Goal: Task Accomplishment & Management: Use online tool/utility

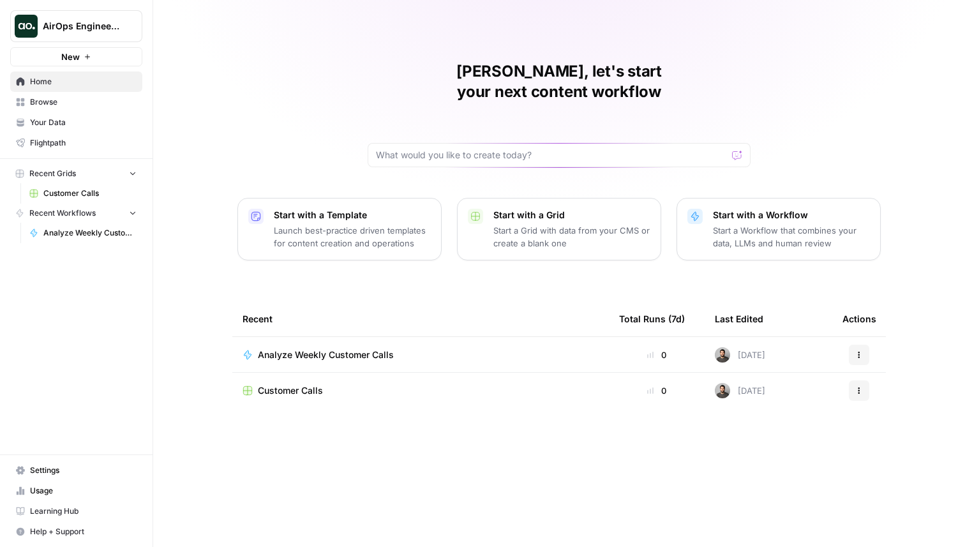
click at [74, 105] on span "Browse" at bounding box center [83, 101] width 107 height 11
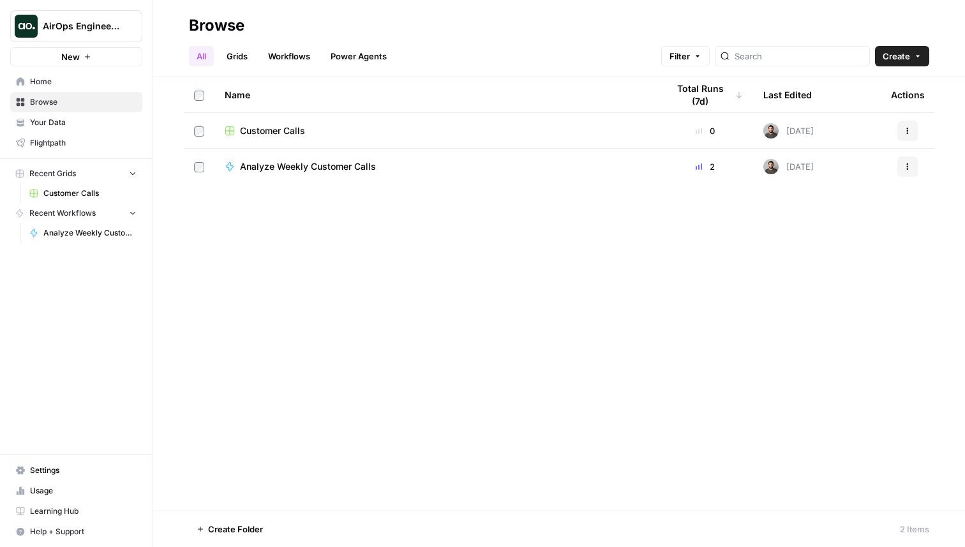
click at [268, 131] on span "Customer Calls" at bounding box center [272, 130] width 65 height 13
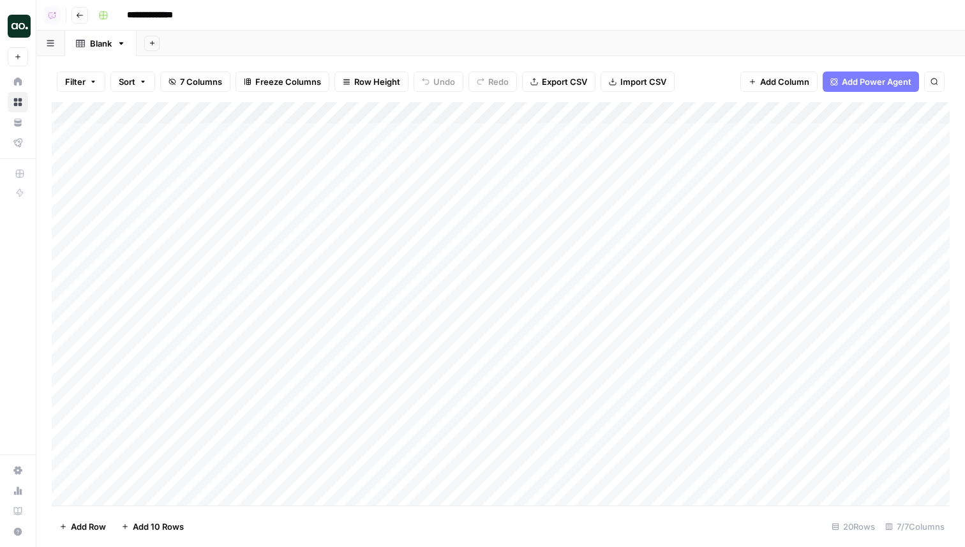
click at [562, 114] on div "Add Column" at bounding box center [501, 303] width 898 height 403
click at [555, 218] on span "Sort Descending" at bounding box center [591, 220] width 112 height 13
click at [514, 59] on div "Filter 1 Sort Clear sorts 7 Columns Freeze Columns Row Height Undo Redo Export …" at bounding box center [500, 301] width 928 height 491
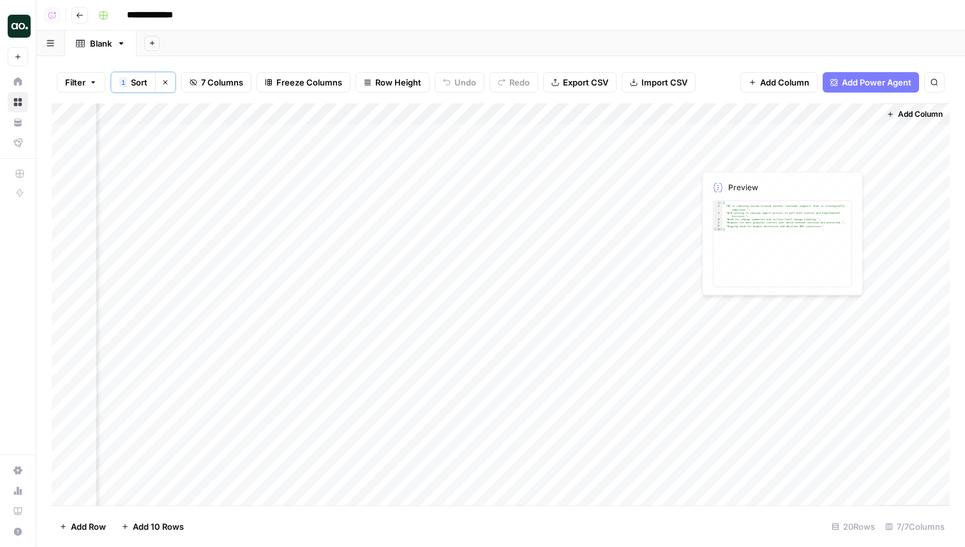
click at [744, 135] on div "Add Column" at bounding box center [501, 304] width 898 height 402
click at [864, 133] on div "Add Column" at bounding box center [501, 304] width 898 height 402
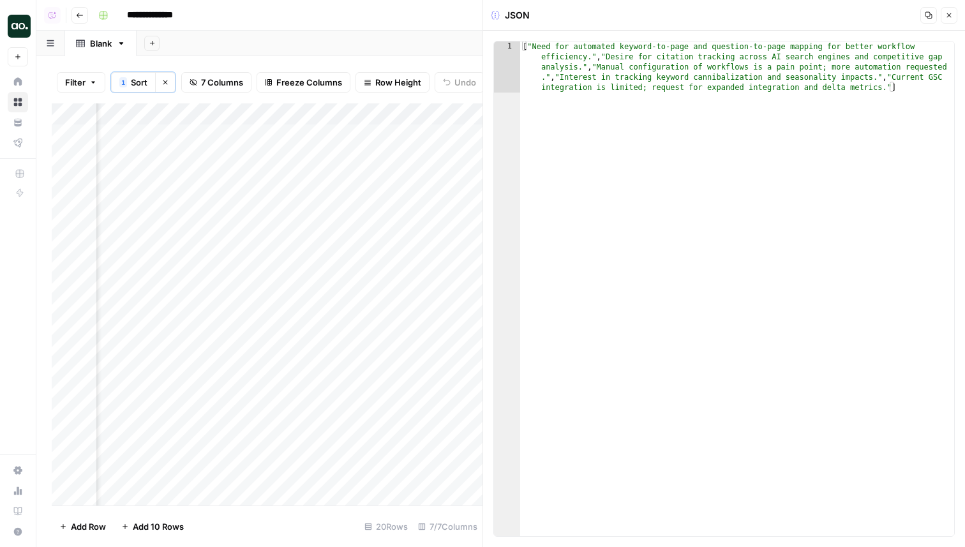
type textarea "**********"
drag, startPoint x: 530, startPoint y: 47, endPoint x: 823, endPoint y: 44, distance: 292.8
click at [823, 44] on div "[ "Need for automated keyword-to-page and question-to-page mapping for better w…" at bounding box center [737, 339] width 434 height 596
click at [947, 20] on button "Close" at bounding box center [948, 15] width 17 height 17
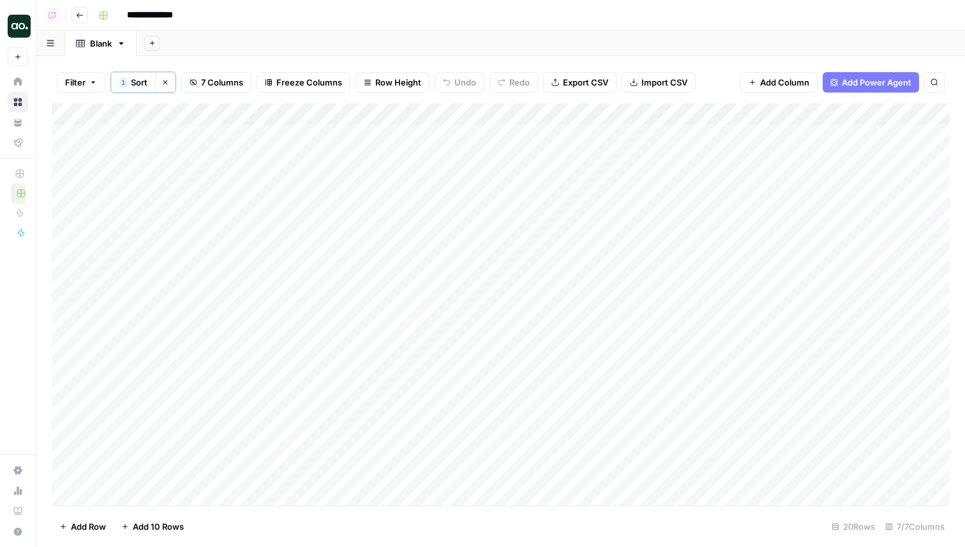
click at [709, 144] on div "Add Column" at bounding box center [501, 304] width 898 height 402
click at [714, 138] on div "Add Column" at bounding box center [501, 304] width 898 height 402
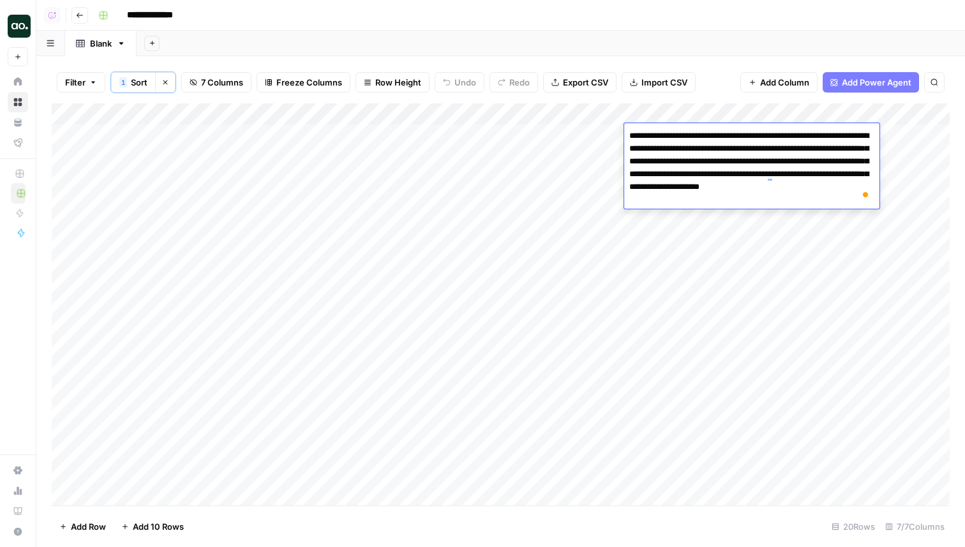
click at [741, 203] on textarea "**********" at bounding box center [751, 168] width 255 height 82
click at [653, 38] on div "Add Sheet" at bounding box center [551, 44] width 828 height 26
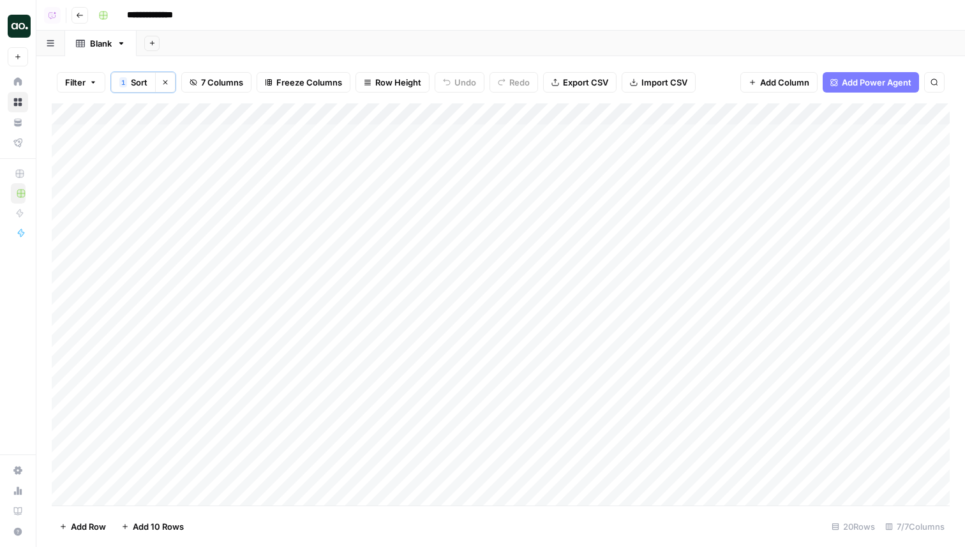
drag, startPoint x: 497, startPoint y: 309, endPoint x: 471, endPoint y: 258, distance: 57.1
click at [480, 279] on div "Add Column" at bounding box center [501, 304] width 898 height 402
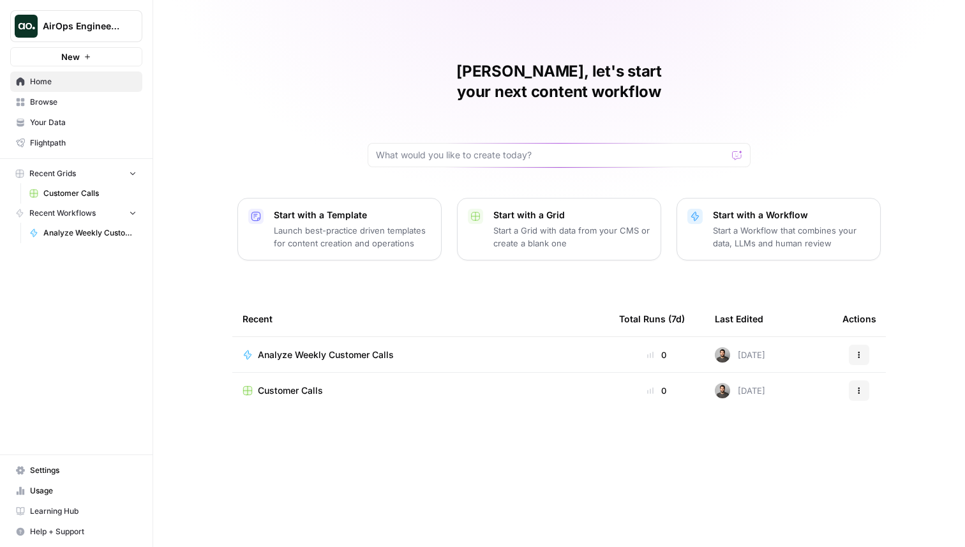
click at [308, 348] on span "Analyze Weekly Customer Calls" at bounding box center [326, 354] width 136 height 13
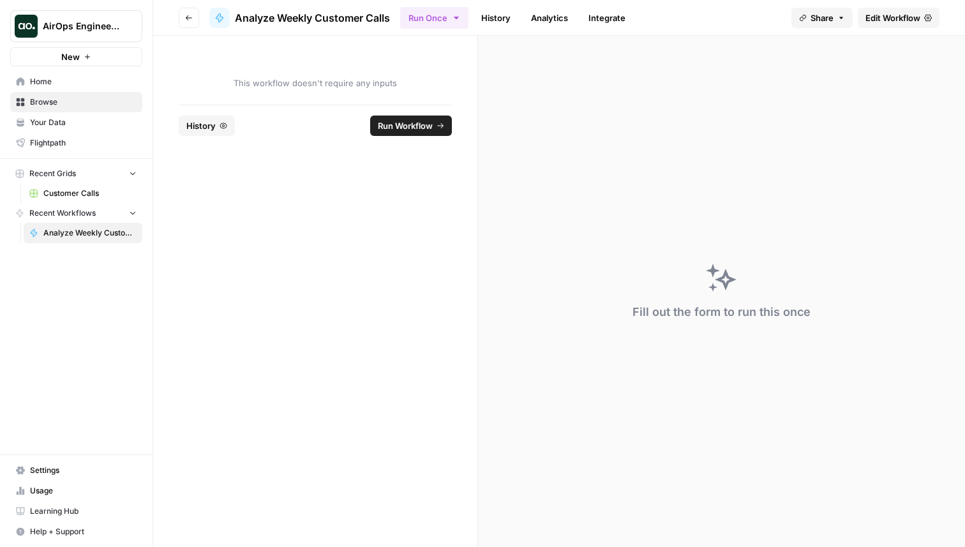
click at [884, 21] on span "Edit Workflow" at bounding box center [892, 17] width 55 height 13
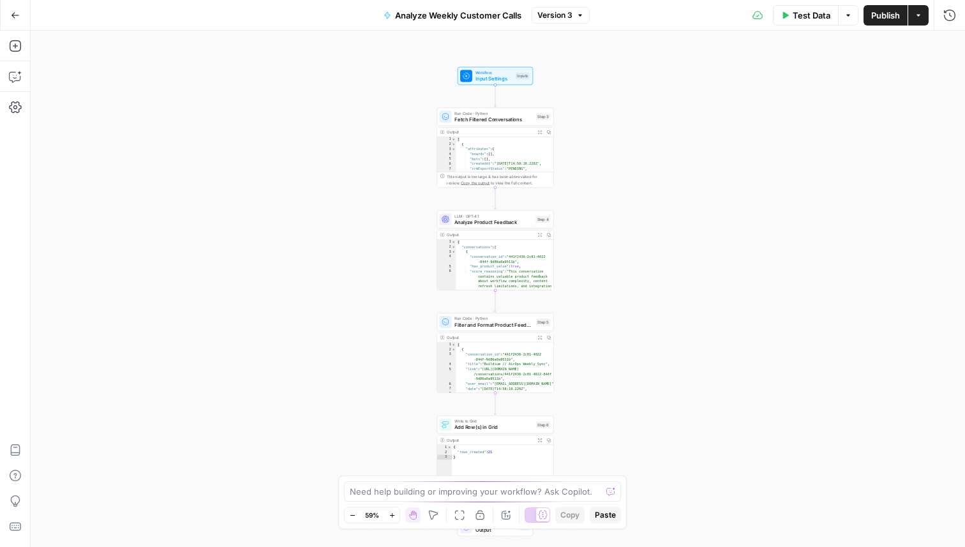
drag, startPoint x: 685, startPoint y: 193, endPoint x: 670, endPoint y: 256, distance: 65.5
click at [670, 256] on div "Workflow Input Settings Inputs Run Code · Python Fetch Filtered Conversations S…" at bounding box center [498, 289] width 934 height 516
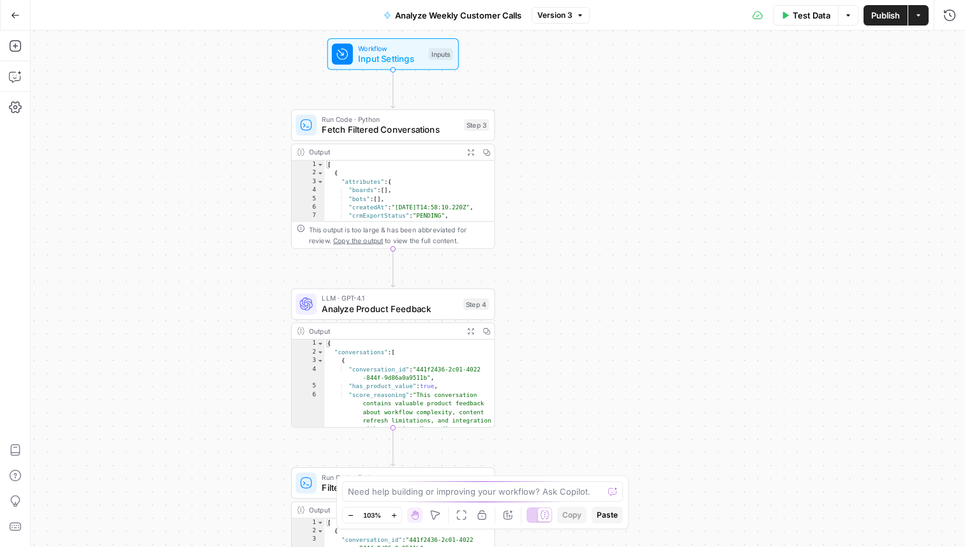
drag, startPoint x: 615, startPoint y: 255, endPoint x: 615, endPoint y: 91, distance: 163.9
click at [615, 92] on div "Workflow Input Settings Inputs Run Code · Python Fetch Filtered Conversations S…" at bounding box center [498, 289] width 934 height 516
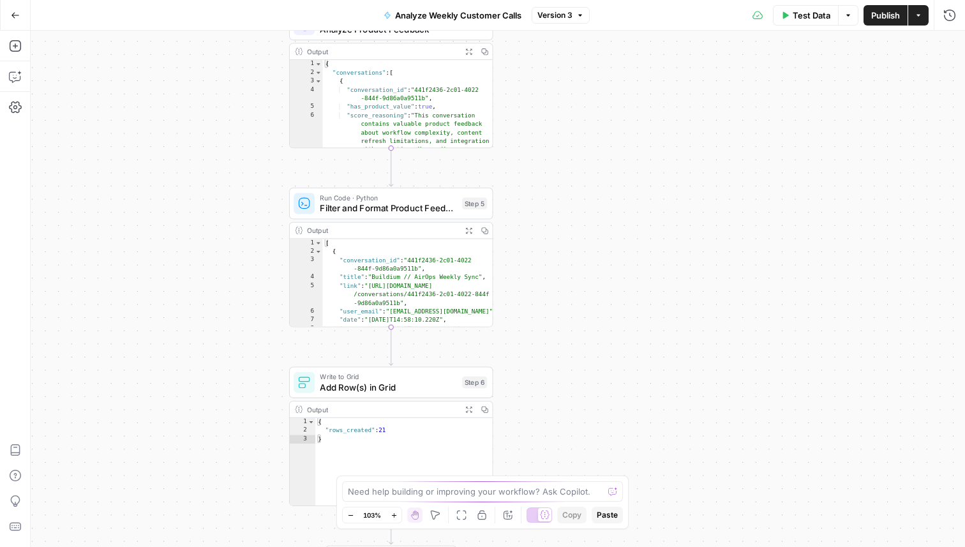
drag, startPoint x: 655, startPoint y: 285, endPoint x: 653, endPoint y: 154, distance: 130.8
click at [653, 154] on div "Workflow Input Settings Inputs Run Code · Python Fetch Filtered Conversations S…" at bounding box center [498, 289] width 934 height 516
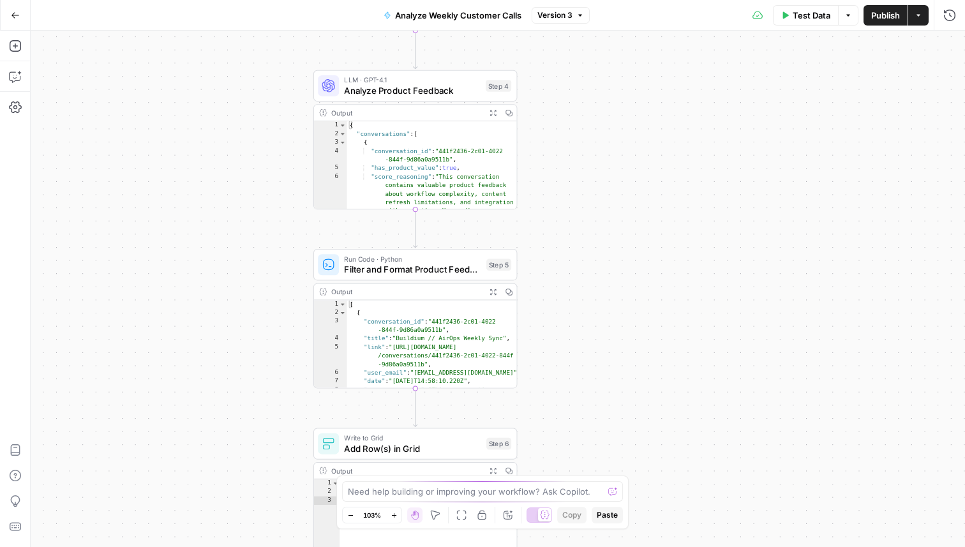
drag, startPoint x: 660, startPoint y: 329, endPoint x: 683, endPoint y: 439, distance: 112.1
click at [683, 439] on div "Workflow Input Settings Inputs Run Code · Python Fetch Filtered Conversations S…" at bounding box center [498, 289] width 934 height 516
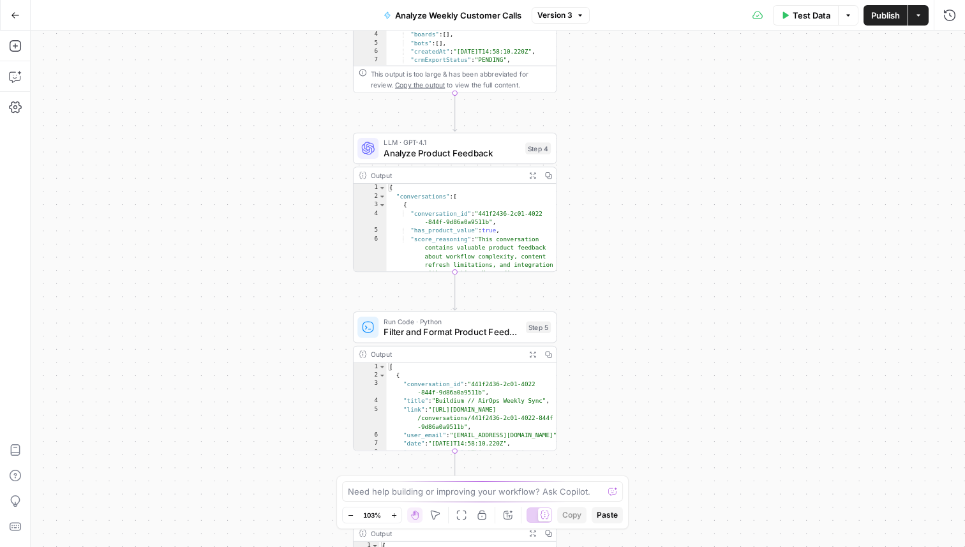
drag, startPoint x: 649, startPoint y: 210, endPoint x: 689, endPoint y: 226, distance: 42.9
click at [689, 226] on div "Workflow Input Settings Inputs Run Code · Python Fetch Filtered Conversations S…" at bounding box center [498, 289] width 934 height 516
drag, startPoint x: 258, startPoint y: 126, endPoint x: 201, endPoint y: 328, distance: 210.2
click at [202, 328] on div "Workflow Input Settings Inputs Run Code · Python Fetch Filtered Conversations S…" at bounding box center [498, 289] width 934 height 516
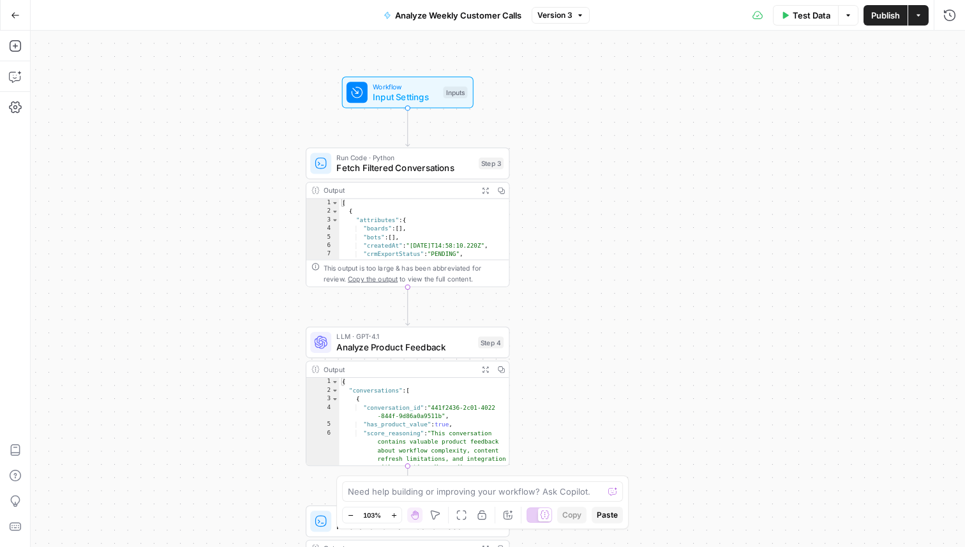
drag, startPoint x: 225, startPoint y: 239, endPoint x: 243, endPoint y: 241, distance: 18.0
click at [243, 241] on div "Workflow Input Settings Inputs Run Code · Python Fetch Filtered Conversations S…" at bounding box center [498, 289] width 934 height 516
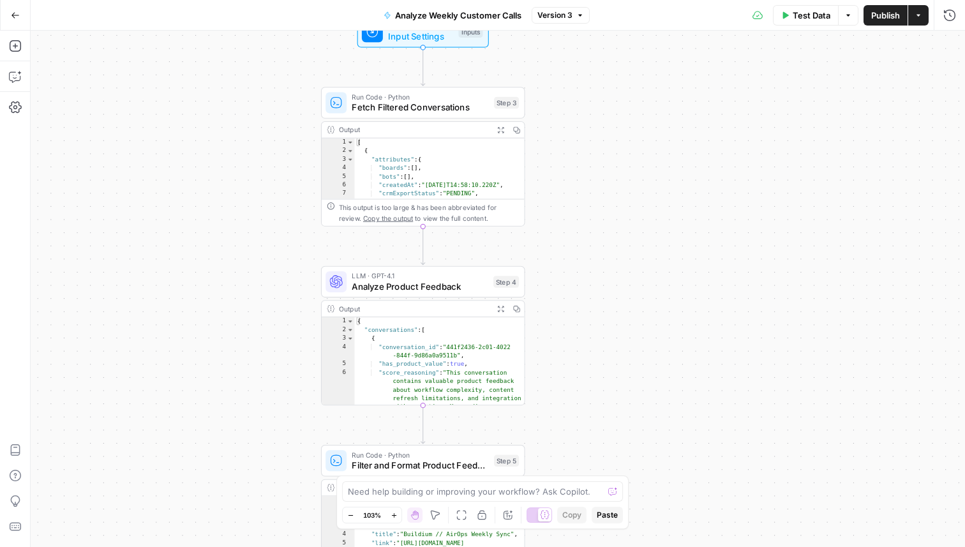
drag, startPoint x: 618, startPoint y: 228, endPoint x: 627, endPoint y: 153, distance: 75.2
click at [627, 153] on div "Workflow Input Settings Inputs Run Code · Python Fetch Filtered Conversations S…" at bounding box center [498, 289] width 934 height 516
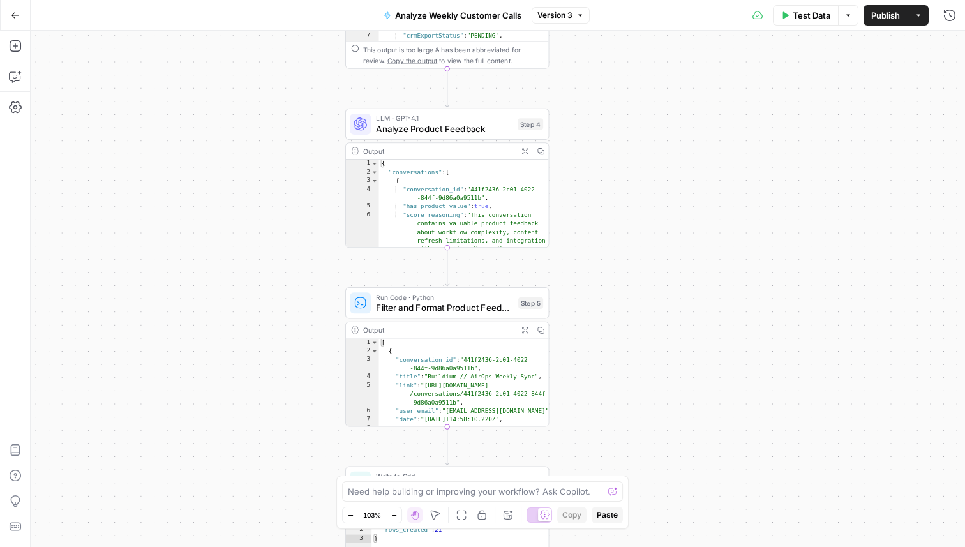
drag, startPoint x: 656, startPoint y: 307, endPoint x: 681, endPoint y: 163, distance: 146.8
click at [681, 163] on div "Workflow Input Settings Inputs Run Code · Python Fetch Filtered Conversations S…" at bounding box center [498, 289] width 934 height 516
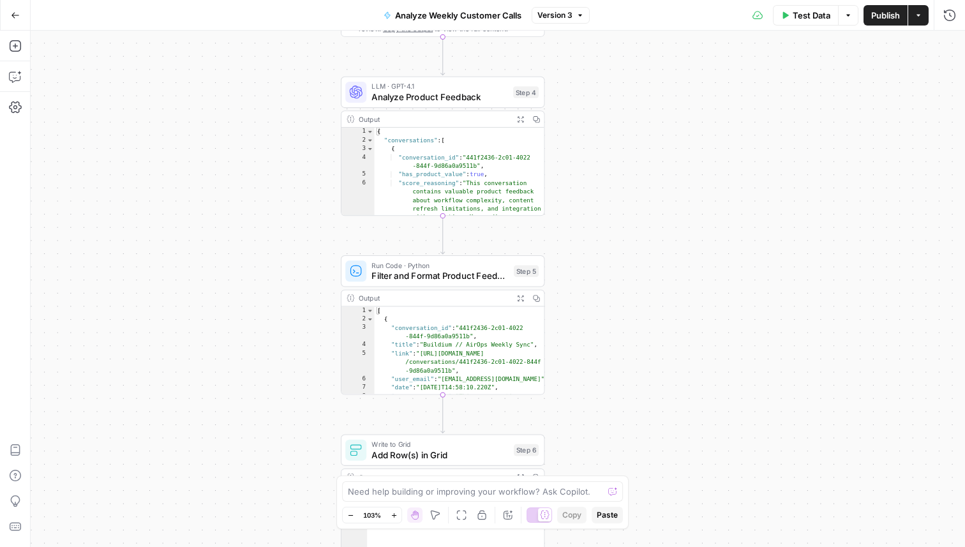
drag, startPoint x: 681, startPoint y: 162, endPoint x: 670, endPoint y: 116, distance: 47.2
click at [670, 117] on div "Workflow Input Settings Inputs Run Code · Python Fetch Filtered Conversations S…" at bounding box center [498, 289] width 934 height 516
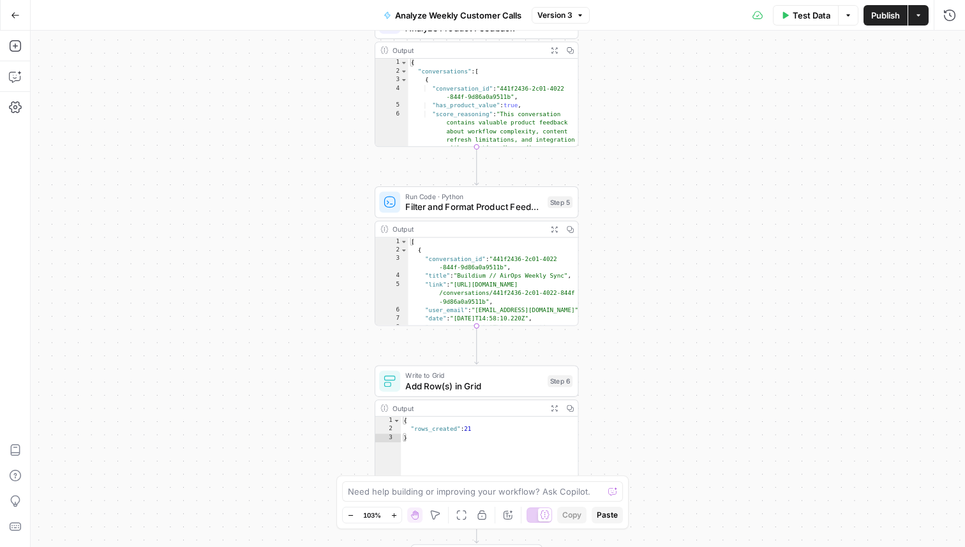
drag, startPoint x: 674, startPoint y: 202, endPoint x: 697, endPoint y: 125, distance: 79.9
click at [697, 126] on div "Workflow Input Settings Inputs Run Code · Python Fetch Filtered Conversations S…" at bounding box center [498, 289] width 934 height 516
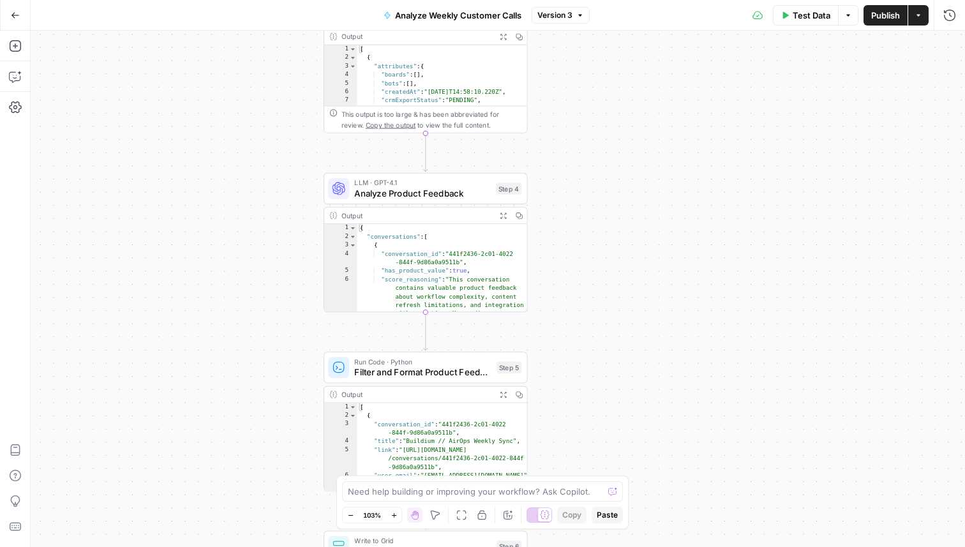
drag, startPoint x: 301, startPoint y: 152, endPoint x: 263, endPoint y: 347, distance: 198.8
click at [264, 345] on div "Workflow Input Settings Inputs Run Code · Python Fetch Filtered Conversations S…" at bounding box center [498, 289] width 934 height 516
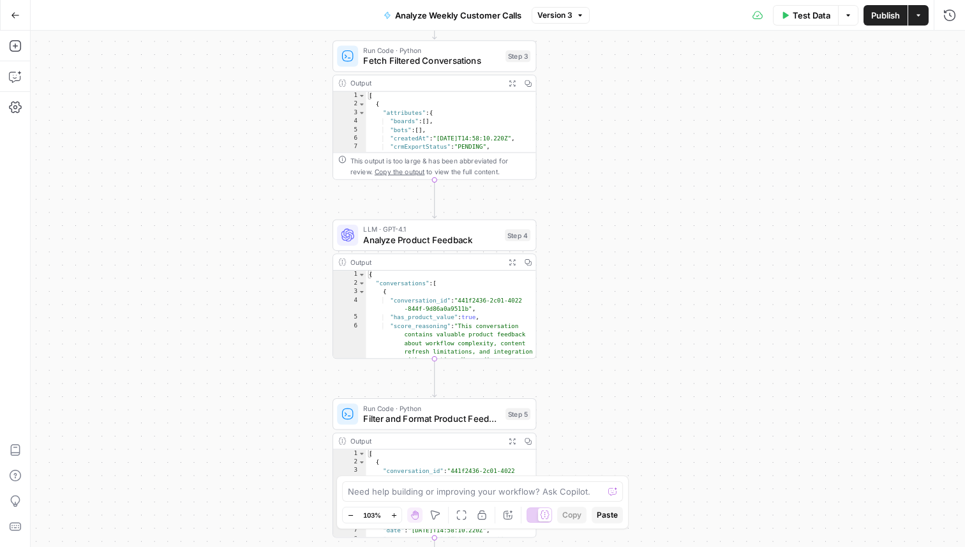
drag, startPoint x: 263, startPoint y: 157, endPoint x: 286, endPoint y: 248, distance: 94.2
click at [286, 248] on div "Workflow Input Settings Inputs Run Code · Python Fetch Filtered Conversations S…" at bounding box center [498, 289] width 934 height 516
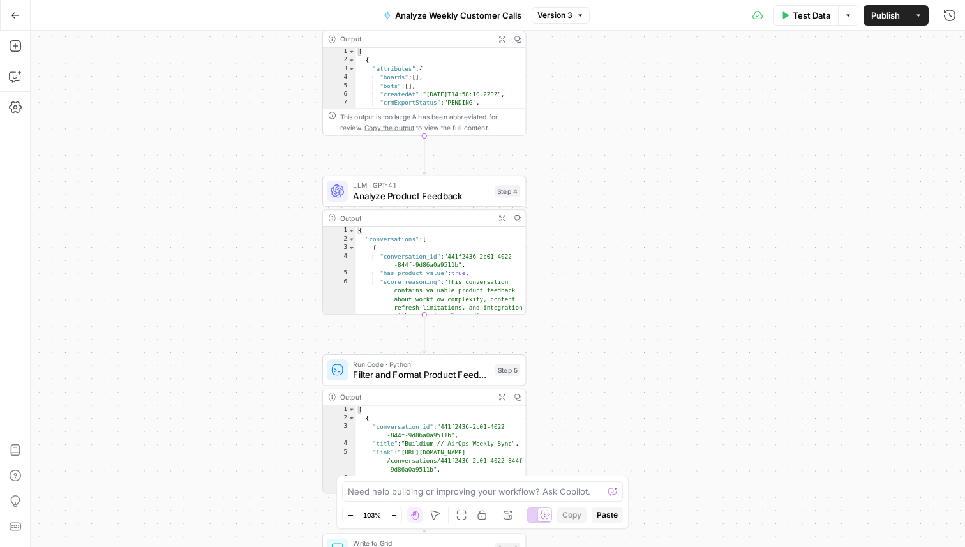
drag, startPoint x: 256, startPoint y: 267, endPoint x: 233, endPoint y: 171, distance: 98.6
click at [233, 171] on div "Workflow Input Settings Inputs Run Code · Python Fetch Filtered Conversations S…" at bounding box center [498, 289] width 934 height 516
